Goal: Task Accomplishment & Management: Manage account settings

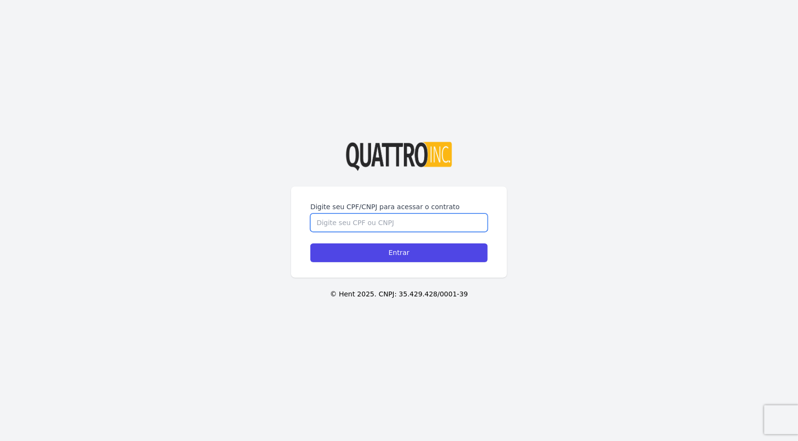
click at [392, 224] on input "Digite seu CPF/CNPJ para acessar o contrato" at bounding box center [398, 223] width 177 height 18
click at [596, 137] on div "Digite seu CPF/CNPJ para acessar o contrato Entrar © Hent 2025. CNPJ: 35.429.42…" at bounding box center [399, 220] width 798 height 441
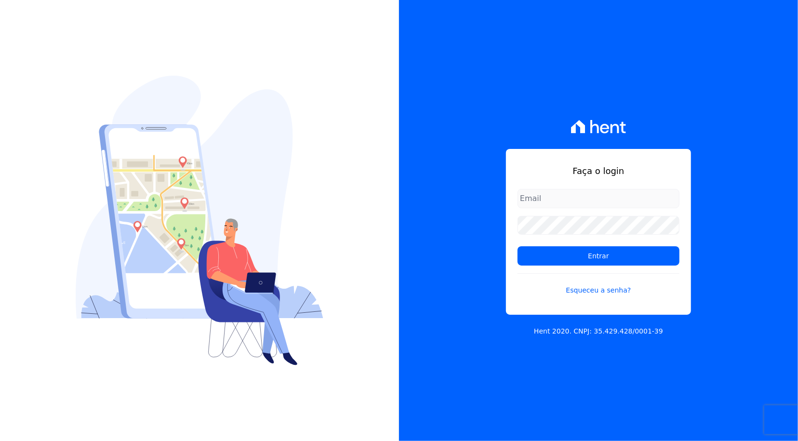
type input "rafael.souza@quattroconstrutora.com.br"
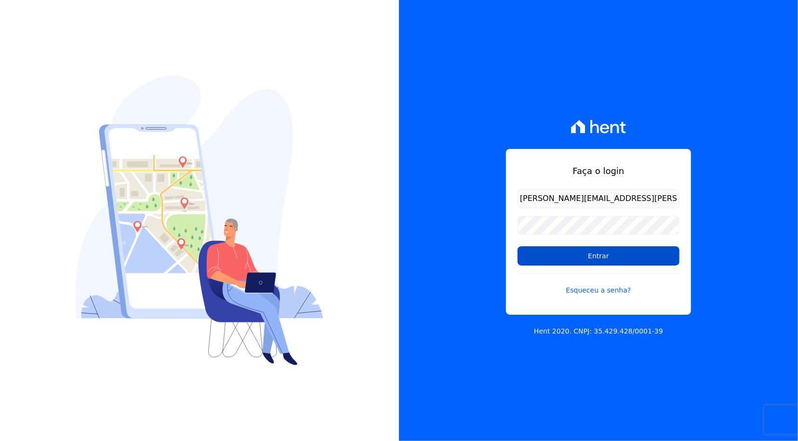
click at [594, 254] on input "Entrar" at bounding box center [599, 255] width 162 height 19
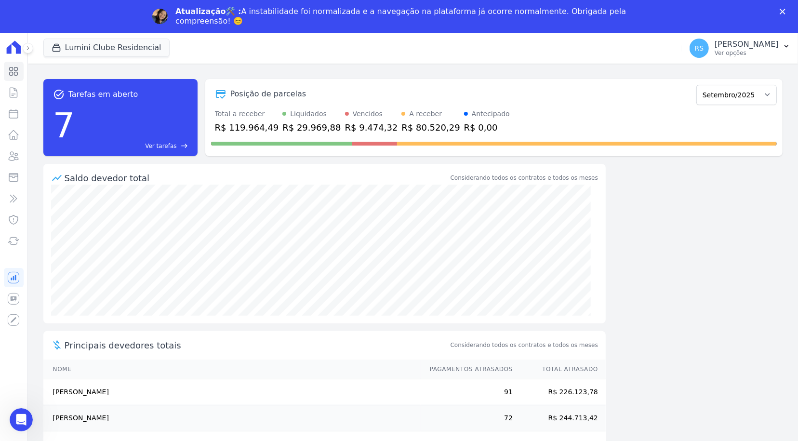
click at [785, 11] on icon "Fechar" at bounding box center [783, 12] width 6 height 6
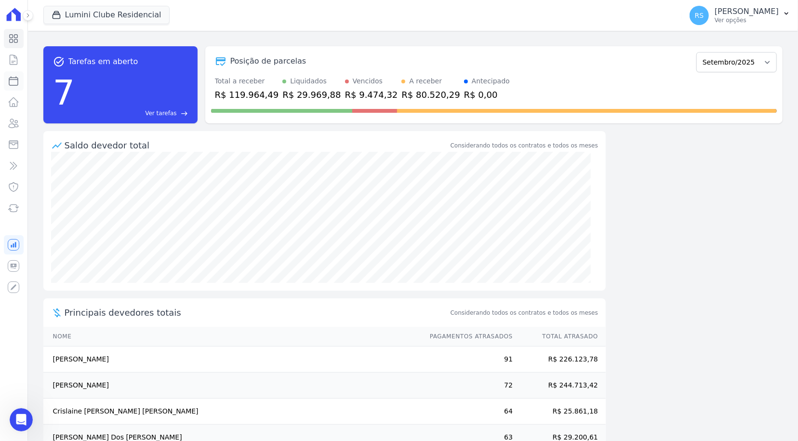
click at [16, 81] on icon at bounding box center [14, 81] width 12 height 12
select select
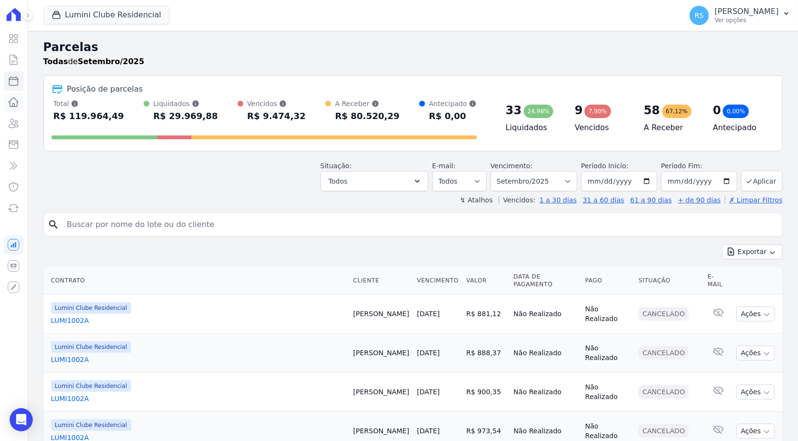
click at [9, 103] on icon at bounding box center [14, 102] width 12 height 12
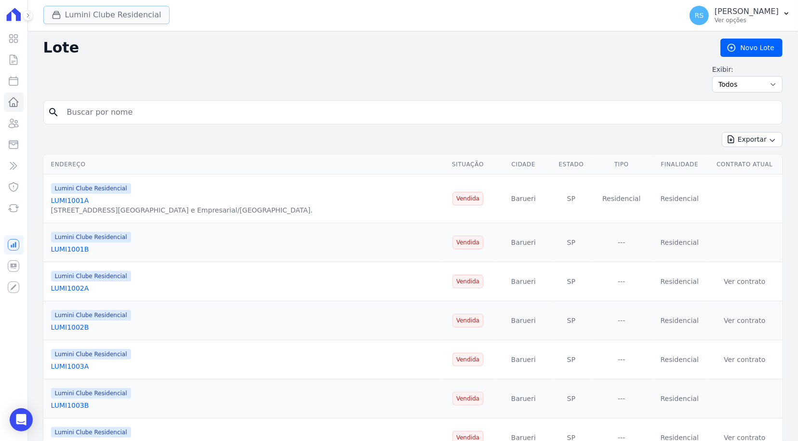
click at [69, 12] on button "Lumini Clube Residencial" at bounding box center [106, 15] width 126 height 18
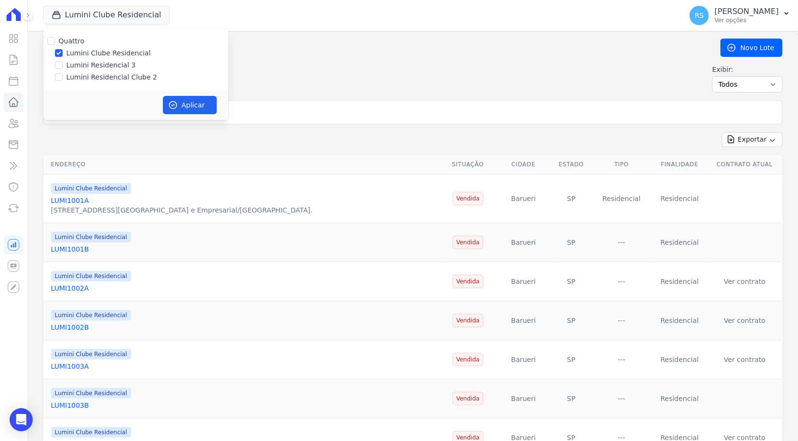
click at [91, 64] on label "Lumini Residencial 3" at bounding box center [101, 65] width 69 height 10
click at [63, 64] on input "Lumini Residencial 3" at bounding box center [59, 65] width 8 height 8
checkbox input "true"
click at [96, 82] on div "Quattro Lumini Clube Residencial Lumini Residencial 3 Lumini Residencial Clube 2" at bounding box center [135, 59] width 185 height 62
click at [92, 54] on label "Lumini Clube Residencial" at bounding box center [109, 53] width 84 height 10
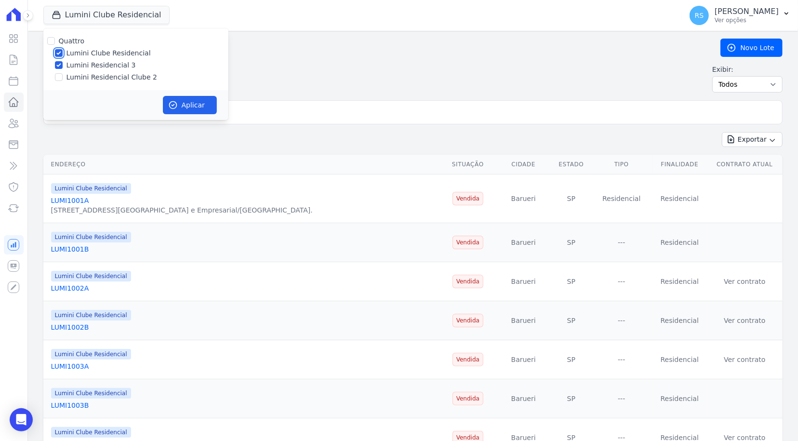
click at [63, 54] on input "Lumini Clube Residencial" at bounding box center [59, 53] width 8 height 8
checkbox input "false"
click at [89, 66] on label "Lumini Residencial 3" at bounding box center [101, 65] width 69 height 10
click at [63, 66] on input "Lumini Residencial 3" at bounding box center [59, 65] width 8 height 8
checkbox input "false"
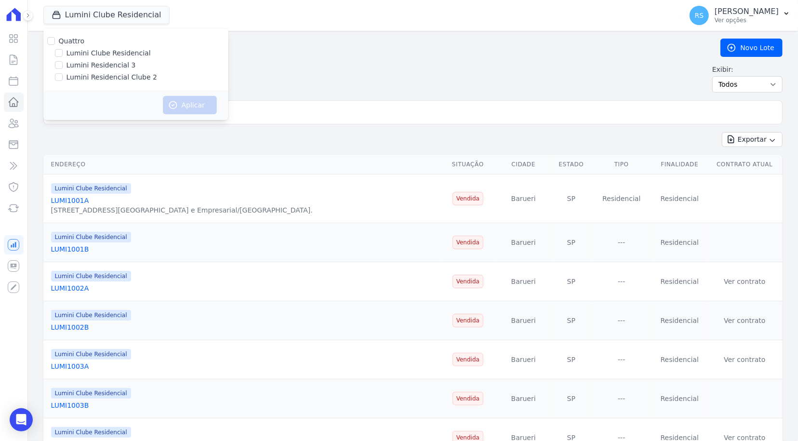
click at [97, 81] on label "Lumini Residencial Clube 2" at bounding box center [112, 77] width 91 height 10
click at [63, 81] on input "Lumini Residencial Clube 2" at bounding box center [59, 77] width 8 height 8
checkbox input "true"
click at [211, 105] on button "Aplicar" at bounding box center [190, 105] width 54 height 18
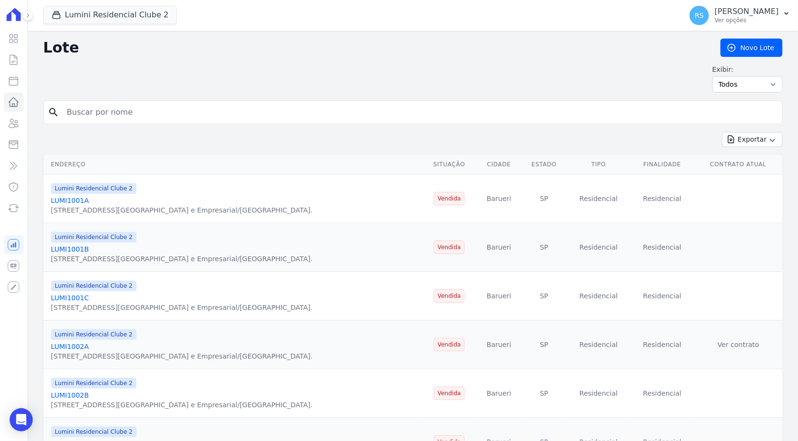
click at [171, 119] on input "search" at bounding box center [419, 112] width 717 height 19
type input "[PERSON_NAME]"
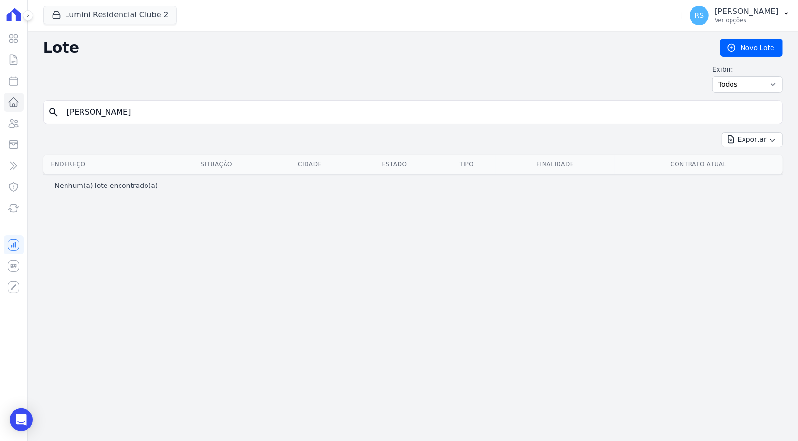
click at [110, 111] on input "[PERSON_NAME]" at bounding box center [419, 112] width 717 height 19
click at [143, 112] on input "[PERSON_NAME]" at bounding box center [419, 112] width 717 height 19
click at [17, 124] on icon at bounding box center [14, 123] width 10 height 9
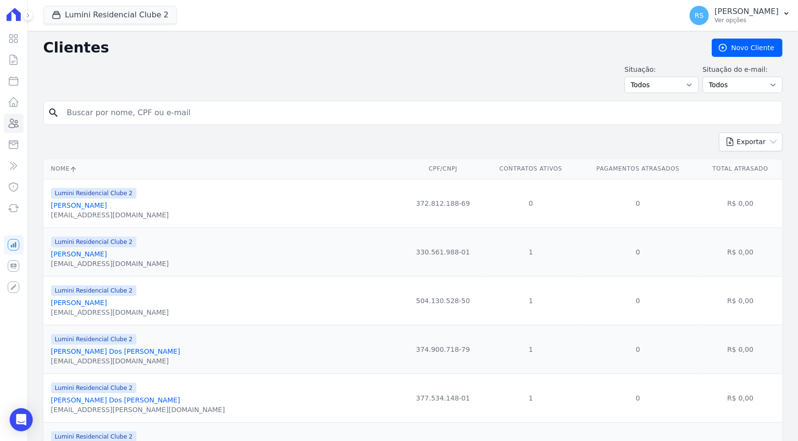
click at [145, 110] on input "search" at bounding box center [419, 112] width 717 height 19
type input "[PERSON_NAME]"
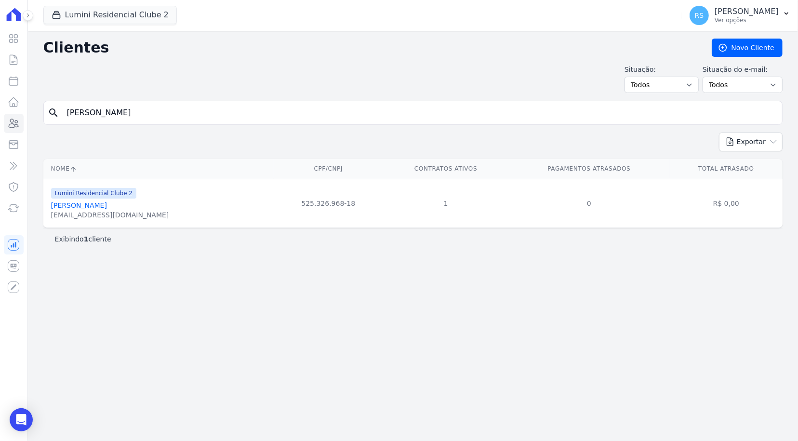
click at [107, 208] on link "[PERSON_NAME]" at bounding box center [79, 206] width 56 height 8
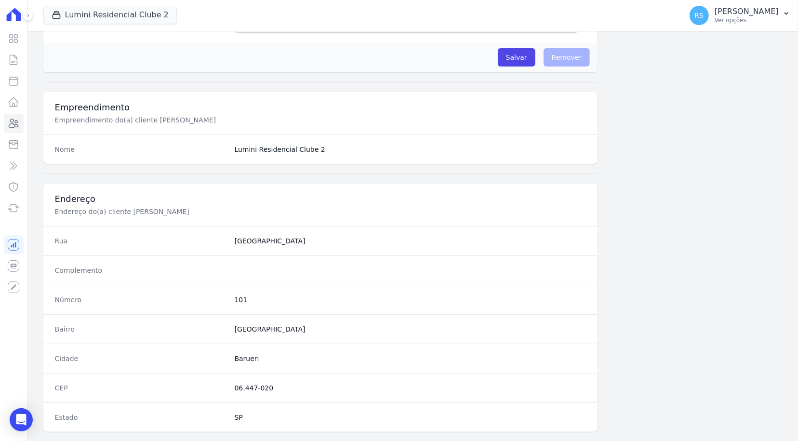
scroll to position [460, 0]
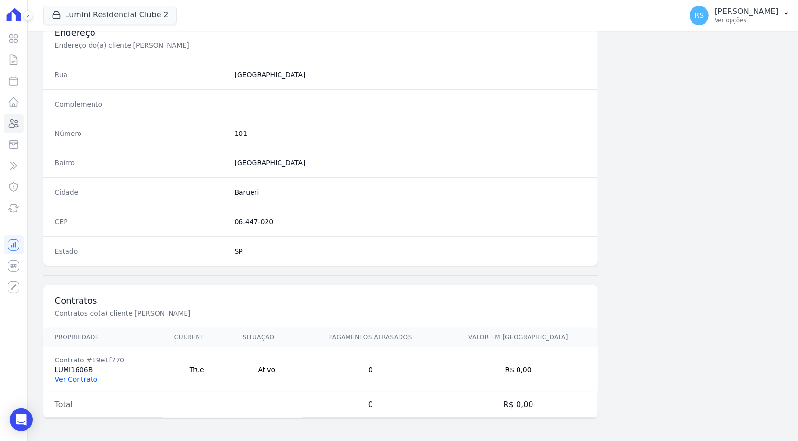
click at [71, 380] on link "Ver Contrato" at bounding box center [76, 380] width 42 height 8
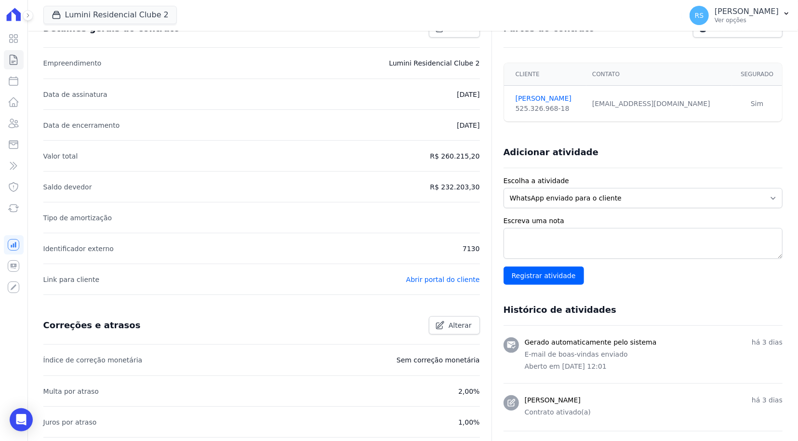
scroll to position [193, 0]
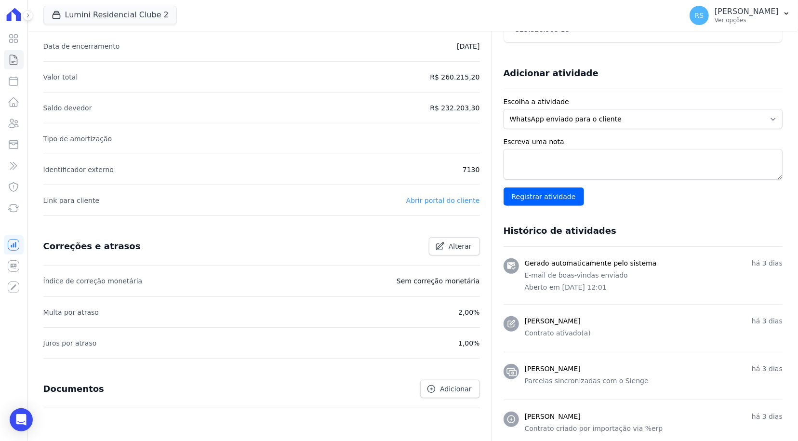
click at [462, 198] on link "Abrir portal do cliente" at bounding box center [443, 201] width 74 height 8
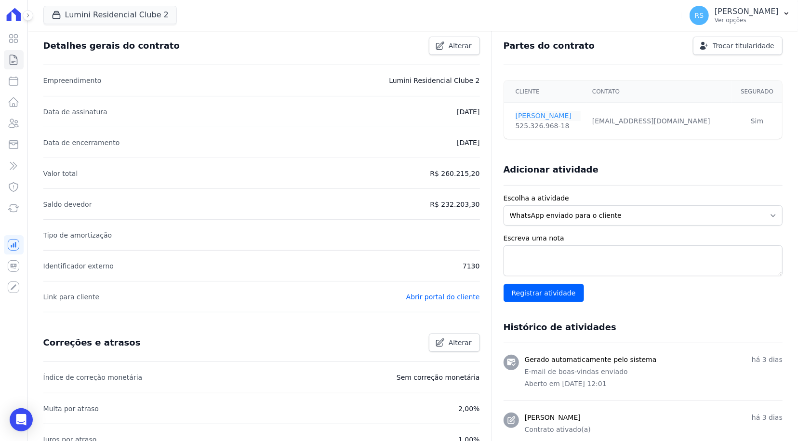
click at [536, 111] on link "[PERSON_NAME]" at bounding box center [548, 116] width 65 height 10
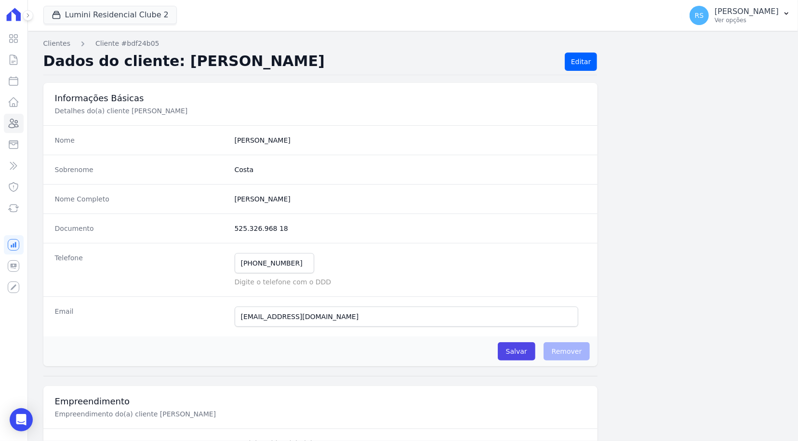
click at [259, 231] on dd "525.326.968 18" at bounding box center [411, 229] width 352 height 10
click at [252, 232] on dd "525.326.968 18" at bounding box center [411, 229] width 352 height 10
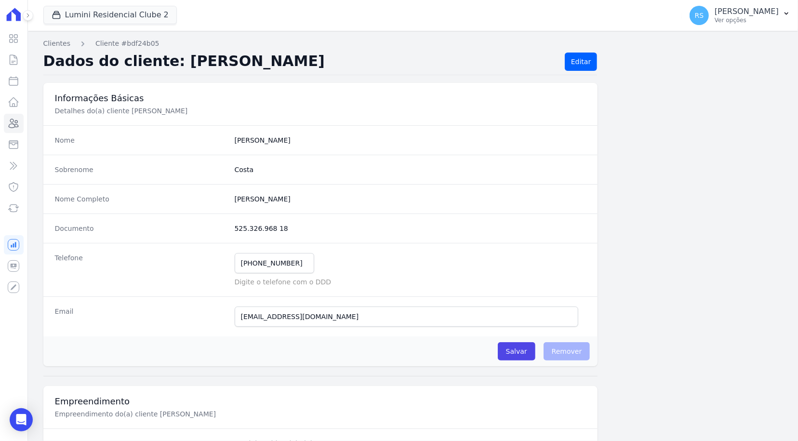
drag, startPoint x: 281, startPoint y: 228, endPoint x: 231, endPoint y: 228, distance: 49.7
click at [231, 228] on div "Documento 525.326.968 18" at bounding box center [320, 228] width 555 height 29
copy dd "525.326.968 18"
click at [337, 94] on h3 "Informações Básicas" at bounding box center [321, 99] width 532 height 12
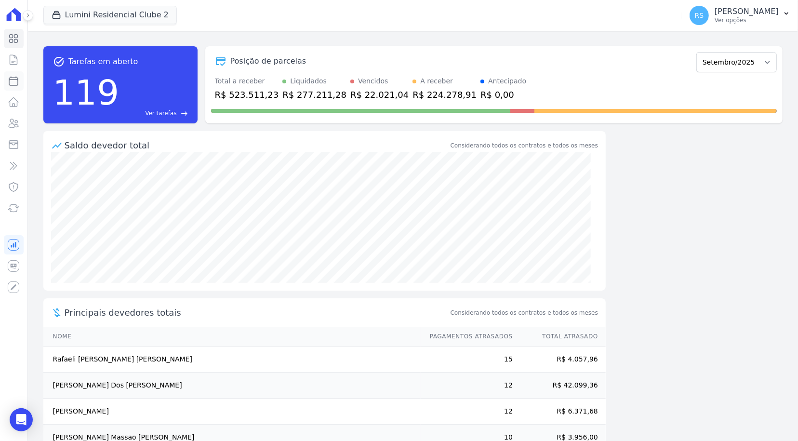
click at [14, 83] on icon at bounding box center [14, 81] width 12 height 12
select select
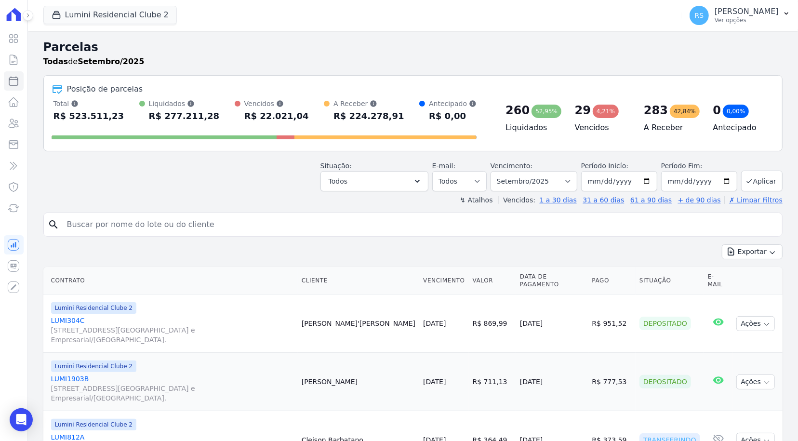
click at [164, 217] on input "search" at bounding box center [419, 224] width 717 height 19
paste input "10491.20932 84000.100044 00000.620708 5 12200000013452"
click at [171, 221] on input "10491.20932 84000.100044 00000.620708 5 12200000013452" at bounding box center [419, 224] width 717 height 19
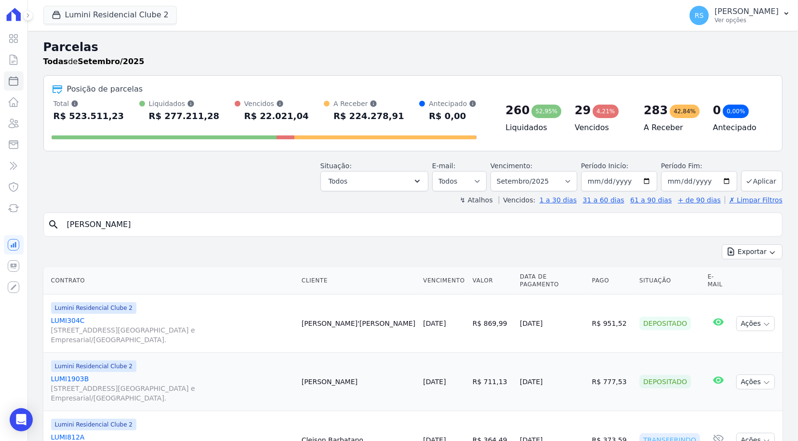
type input "jefferson lobo"
select select
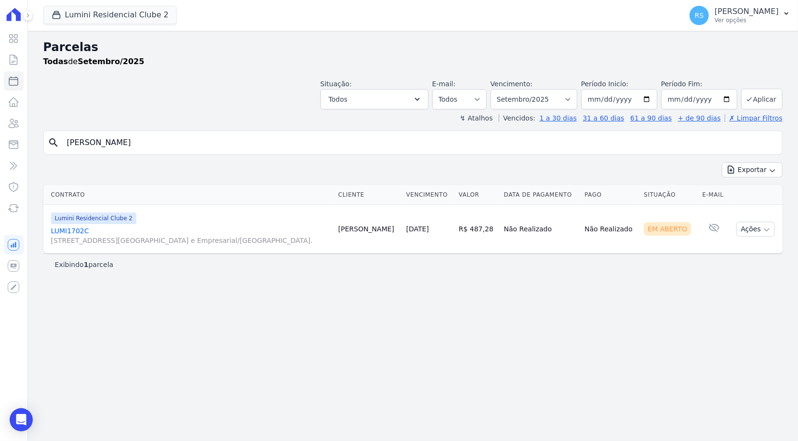
drag, startPoint x: 68, startPoint y: 231, endPoint x: 72, endPoint y: 236, distance: 6.6
click at [68, 231] on link "LUMI1702C Alameda Rio Negro, 503, Sala 207, Alphaville Centro Industrial e Empr…" at bounding box center [191, 235] width 280 height 19
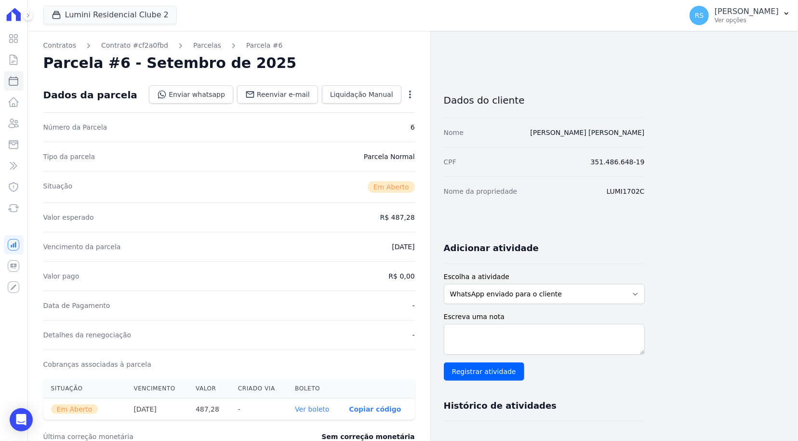
click at [715, 243] on div "Contratos Contrato #cf2a0fbd Parcelas Parcela #6 Parcela #6 - Setembro de 2025 …" at bounding box center [405, 342] width 755 height 622
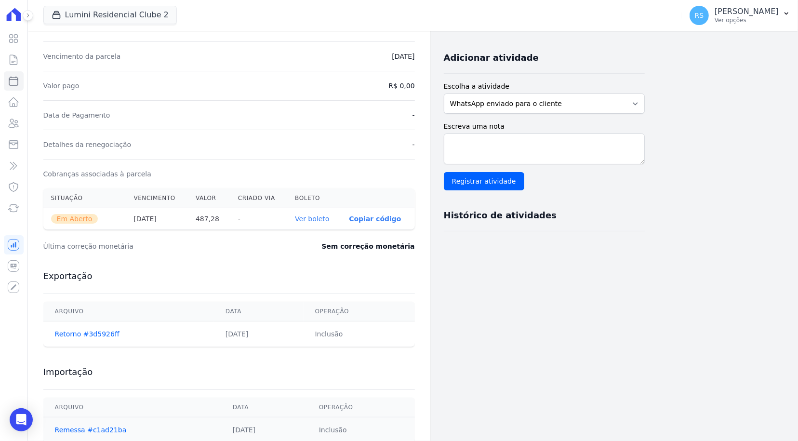
scroll to position [193, 0]
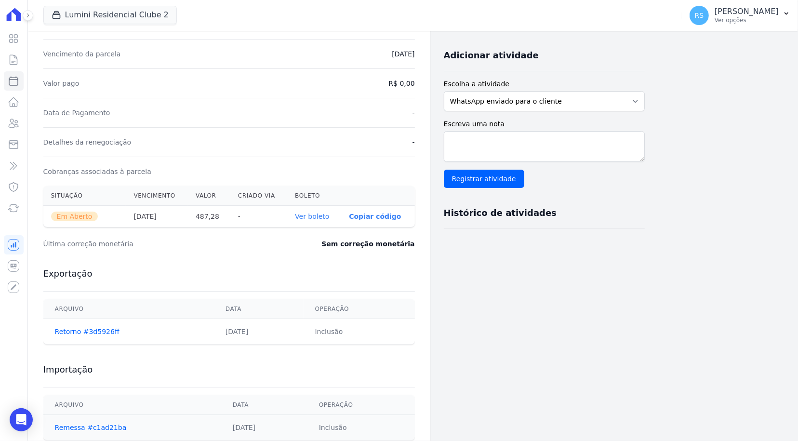
drag, startPoint x: 188, startPoint y: 86, endPoint x: 204, endPoint y: 10, distance: 77.6
click at [188, 86] on div "Valor pago R$ 0,00" at bounding box center [229, 82] width 372 height 29
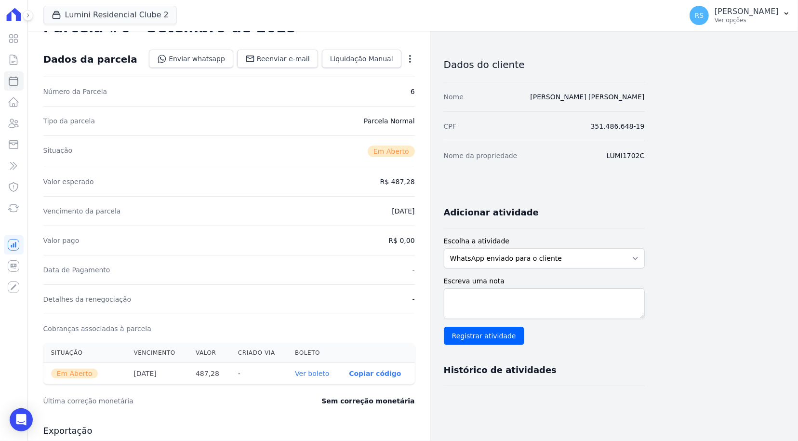
scroll to position [0, 0]
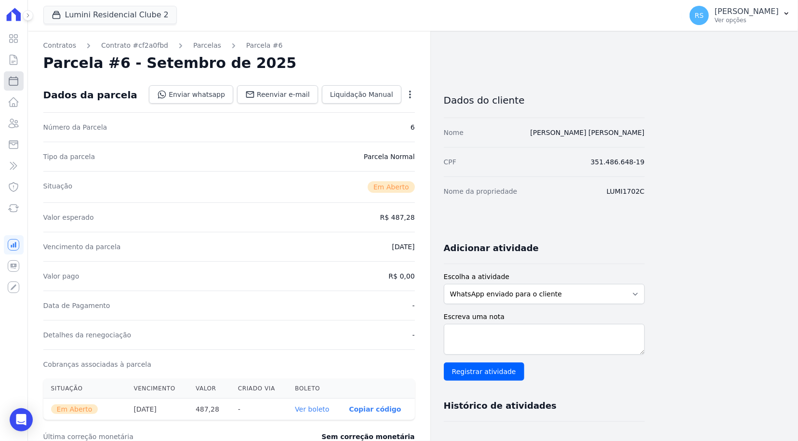
click at [15, 84] on icon at bounding box center [14, 81] width 12 height 12
select select
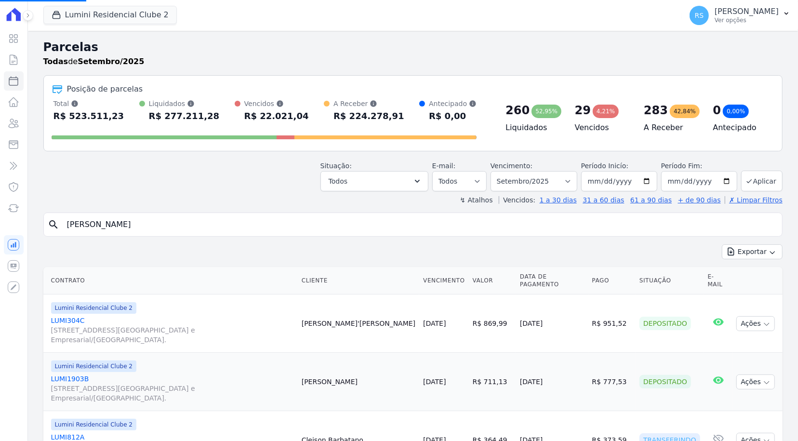
click at [276, 223] on input "jefferson lobo" at bounding box center [419, 224] width 717 height 19
paste input "Jefferson Lobo Lemos"
type input "Jefferson Lobo Lemos"
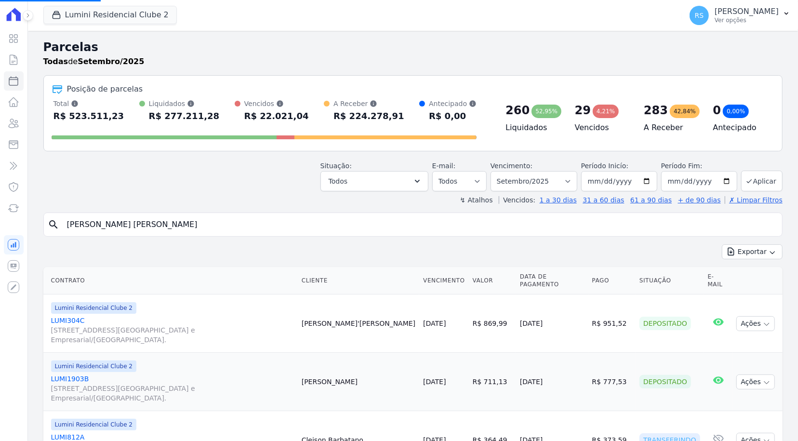
select select
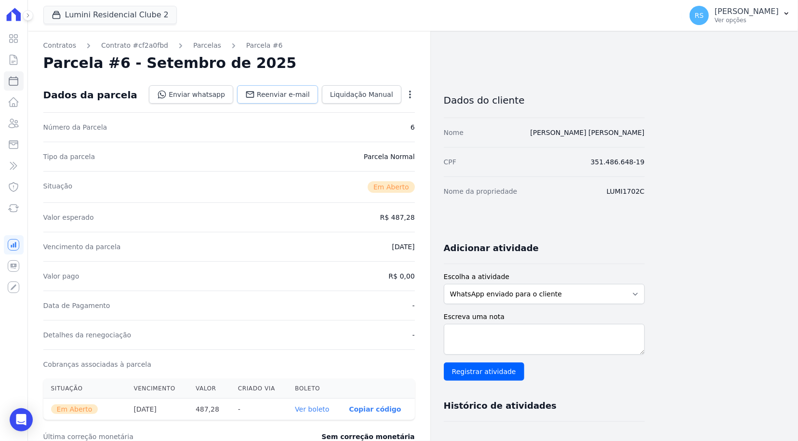
click at [296, 95] on span "Reenviar e-mail" at bounding box center [283, 95] width 53 height 10
